Goal: Information Seeking & Learning: Learn about a topic

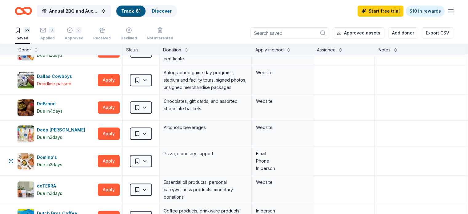
scroll to position [554, 0]
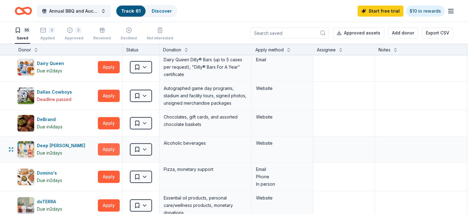
click at [112, 147] on button "Apply" at bounding box center [109, 149] width 22 height 12
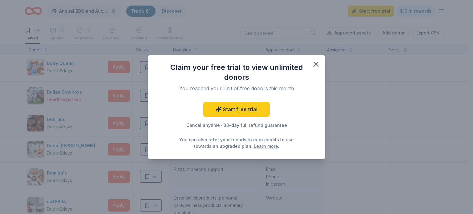
click at [320, 66] on button "button" at bounding box center [316, 65] width 14 height 14
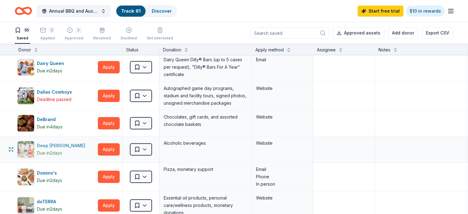
click at [58, 143] on div "Deep Eddy Vodka" at bounding box center [62, 145] width 51 height 7
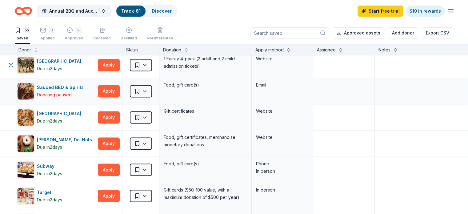
scroll to position [1077, 0]
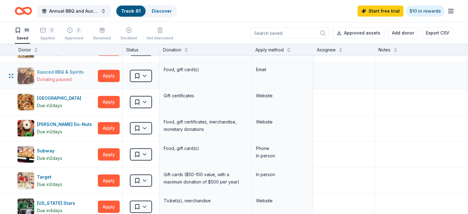
click at [68, 76] on div "Donating paused" at bounding box center [54, 79] width 35 height 7
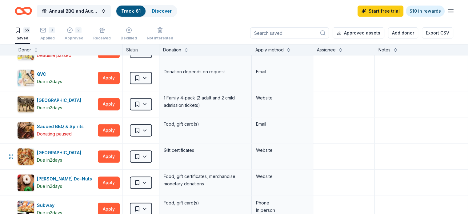
scroll to position [985, 0]
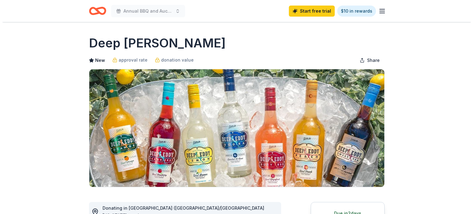
scroll to position [123, 0]
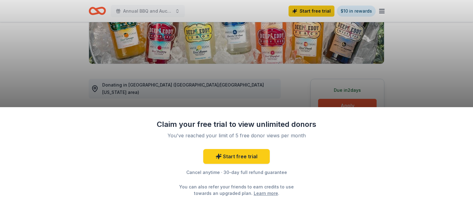
click at [55, 88] on div "Claim your free trial to view unlimited donors You've reached your limit of 5 f…" at bounding box center [236, 107] width 473 height 214
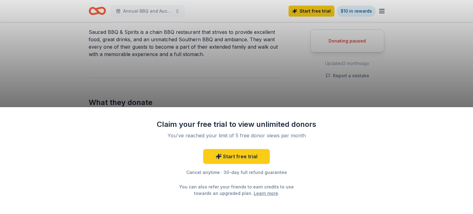
scroll to position [215, 0]
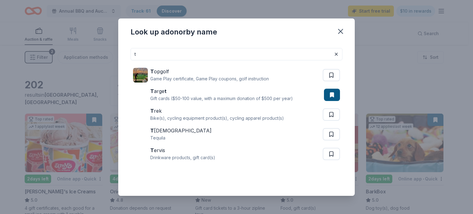
type input "t"
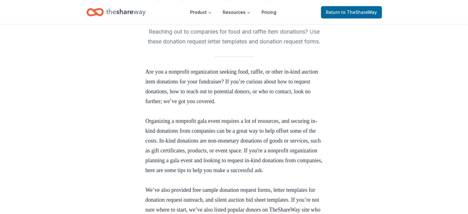
scroll to position [85, 0]
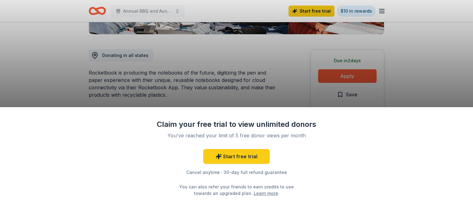
scroll to position [154, 0]
